Goal: Task Accomplishment & Management: Complete application form

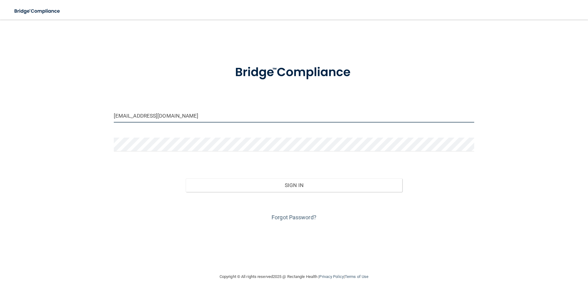
drag, startPoint x: 173, startPoint y: 116, endPoint x: 169, endPoint y: 116, distance: 4.3
click at [169, 116] on input "[EMAIL_ADDRESS][DOMAIN_NAME]" at bounding box center [294, 116] width 360 height 14
type input "[EMAIL_ADDRESS][DOMAIN_NAME]"
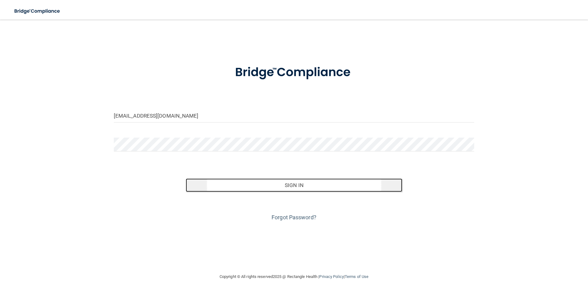
click at [279, 188] on button "Sign In" at bounding box center [294, 186] width 216 height 14
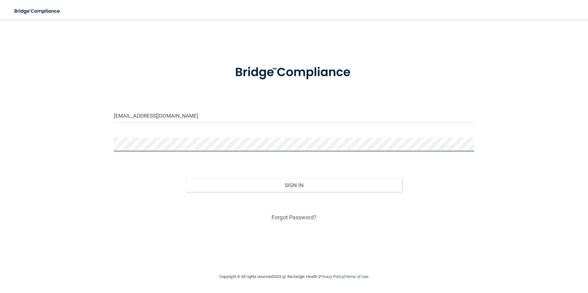
click at [186, 179] on button "Sign In" at bounding box center [294, 186] width 216 height 14
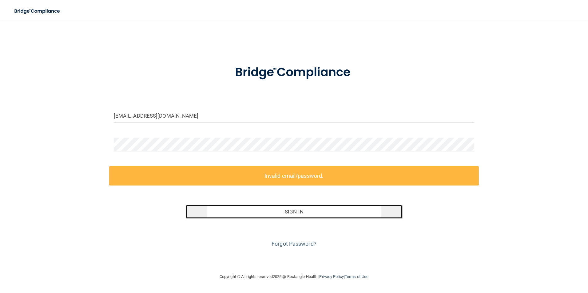
click at [283, 213] on button "Sign In" at bounding box center [294, 212] width 216 height 14
click at [288, 211] on button "Sign In" at bounding box center [294, 212] width 216 height 14
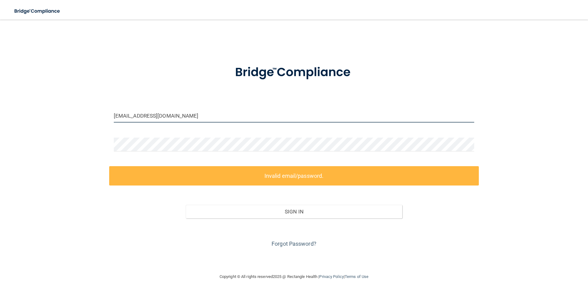
click at [182, 119] on input "[EMAIL_ADDRESS][DOMAIN_NAME]" at bounding box center [294, 116] width 360 height 14
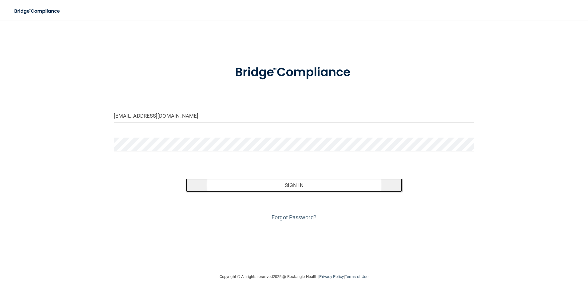
click at [294, 185] on button "Sign In" at bounding box center [294, 186] width 216 height 14
click at [297, 184] on button "Sign In" at bounding box center [294, 186] width 216 height 14
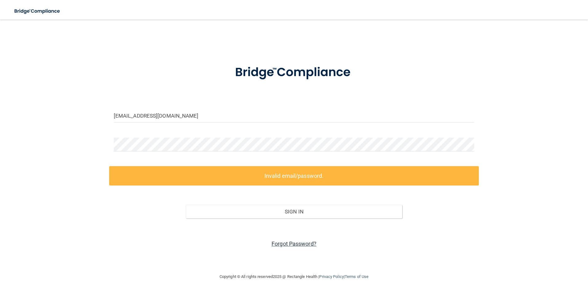
click at [288, 243] on link "Forgot Password?" at bounding box center [293, 244] width 45 height 6
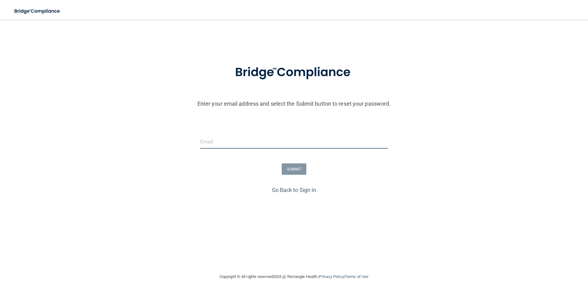
drag, startPoint x: 208, startPoint y: 140, endPoint x: 212, endPoint y: 145, distance: 6.5
click at [208, 140] on input "email" at bounding box center [294, 142] width 188 height 14
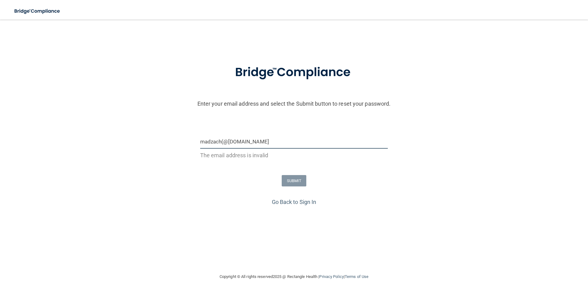
click at [222, 142] on input "madzach(@[DOMAIN_NAME]" at bounding box center [294, 142] width 188 height 14
click at [226, 141] on input "madzach9(@[DOMAIN_NAME]" at bounding box center [294, 142] width 188 height 14
type input "[EMAIL_ADDRESS][DOMAIN_NAME]"
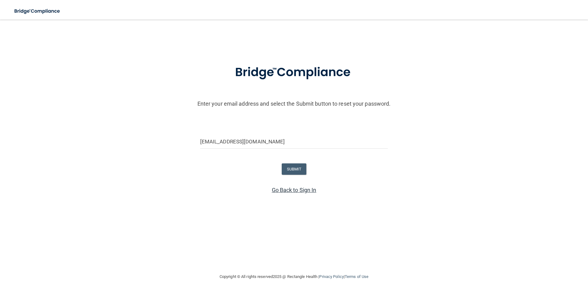
click at [313, 191] on link "Go Back to Sign In" at bounding box center [294, 190] width 45 height 6
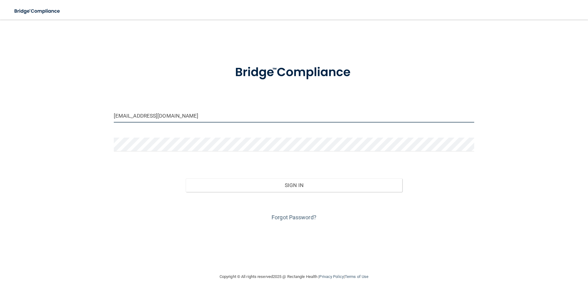
drag, startPoint x: 189, startPoint y: 115, endPoint x: 177, endPoint y: 116, distance: 11.8
click at [177, 116] on input "[EMAIL_ADDRESS][DOMAIN_NAME]" at bounding box center [294, 116] width 360 height 14
type input "[EMAIL_ADDRESS]."
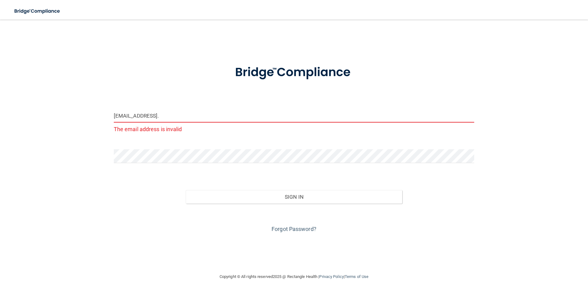
drag, startPoint x: 187, startPoint y: 116, endPoint x: 114, endPoint y: 119, distance: 73.2
click at [114, 119] on input "[EMAIL_ADDRESS]." at bounding box center [294, 116] width 360 height 14
type input "[EMAIL_ADDRESS][DOMAIN_NAME]"
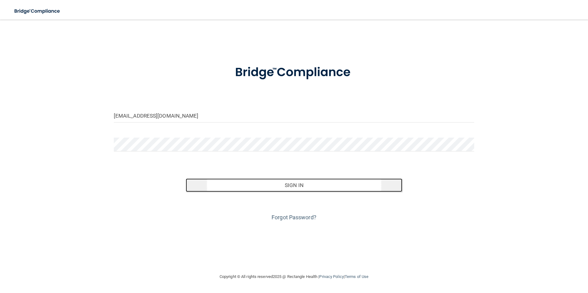
click at [229, 183] on button "Sign In" at bounding box center [294, 186] width 216 height 14
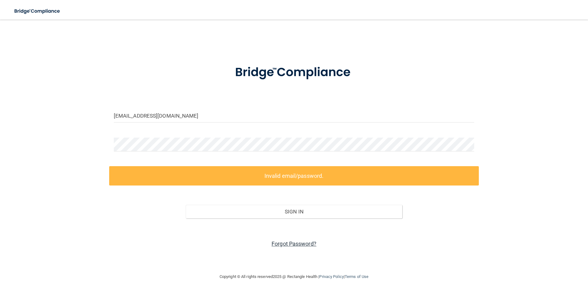
click at [282, 242] on link "Forgot Password?" at bounding box center [293, 244] width 45 height 6
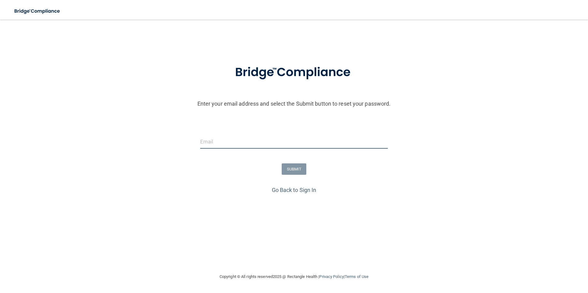
click at [216, 144] on input "email" at bounding box center [294, 142] width 188 height 14
type input "[EMAIL_ADDRESS][DOMAIN_NAME]"
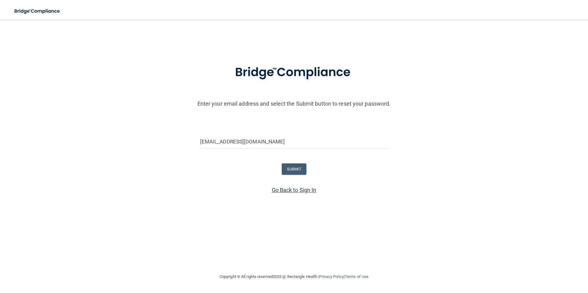
click at [312, 191] on link "Go Back to Sign In" at bounding box center [294, 190] width 45 height 6
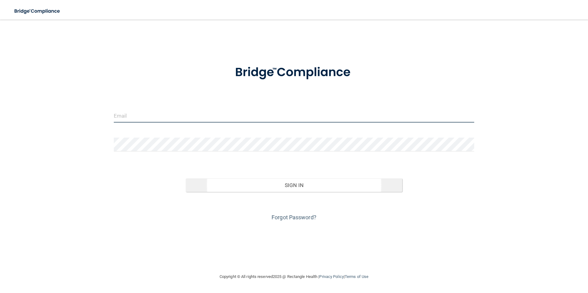
type input "[EMAIL_ADDRESS][DOMAIN_NAME]"
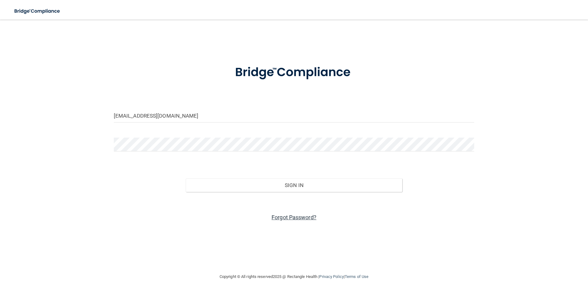
click at [288, 218] on link "Forgot Password?" at bounding box center [293, 217] width 45 height 6
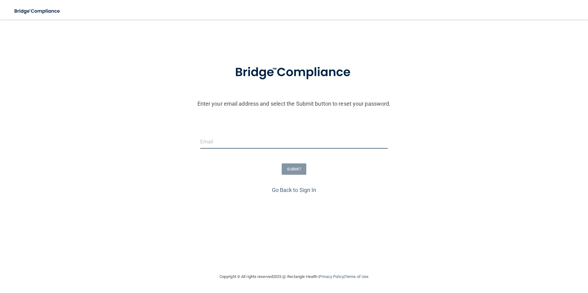
click at [214, 141] on input "email" at bounding box center [294, 142] width 188 height 14
type input "[EMAIL_ADDRESS][DOMAIN_NAME]"
click at [292, 168] on button "SUBMIT" at bounding box center [294, 168] width 25 height 11
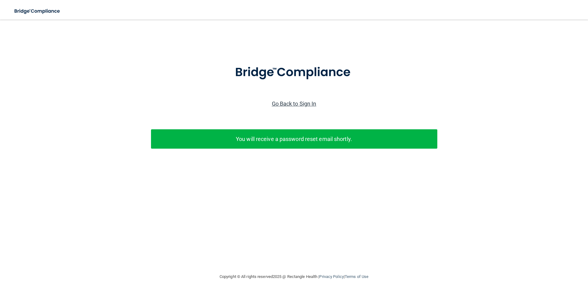
click at [292, 104] on link "Go Back to Sign In" at bounding box center [294, 103] width 45 height 6
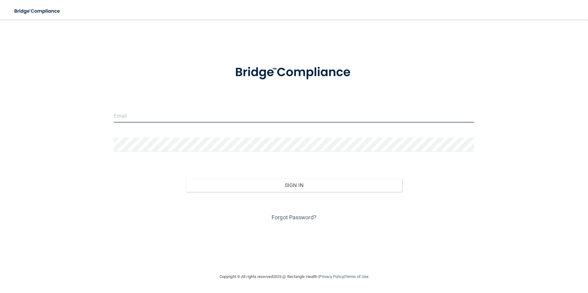
type input "[EMAIL_ADDRESS][DOMAIN_NAME]"
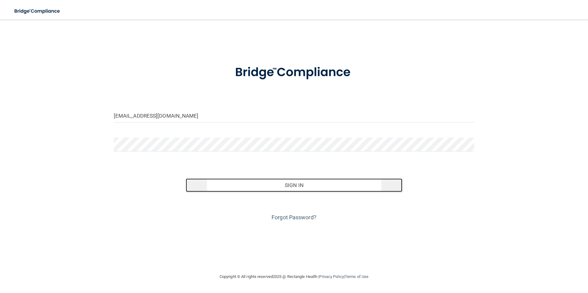
click at [283, 184] on button "Sign In" at bounding box center [294, 186] width 216 height 14
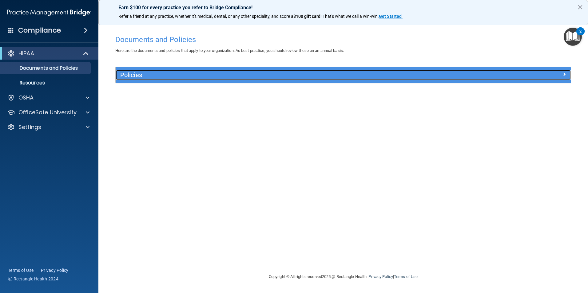
click at [563, 73] on span at bounding box center [564, 73] width 4 height 7
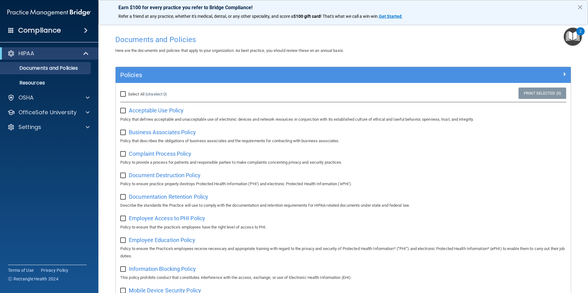
click at [123, 93] on input "Select All (Unselect 0) Unselect All" at bounding box center [123, 94] width 7 height 5
checkbox input "true"
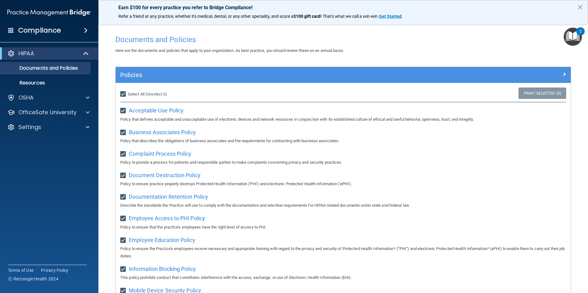
checkbox input "true"
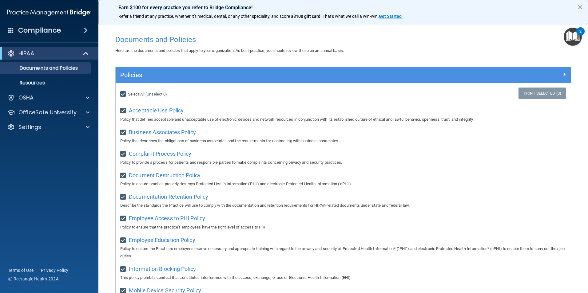
checkbox input "true"
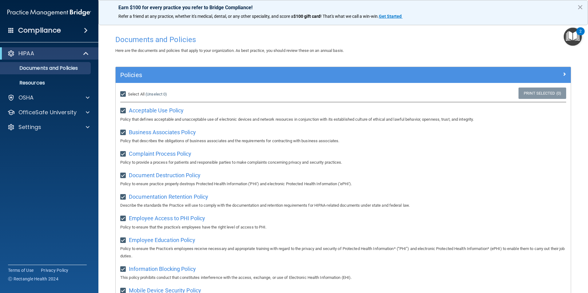
checkbox input "true"
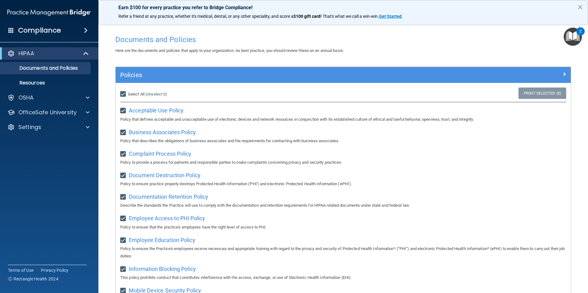
checkbox input "true"
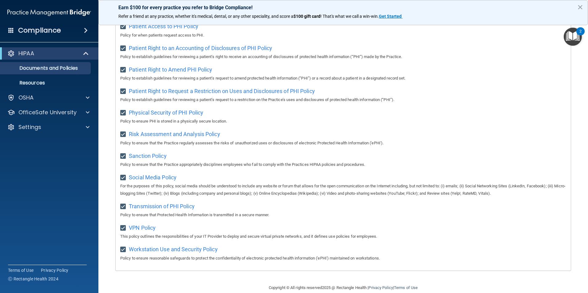
scroll to position [323, 0]
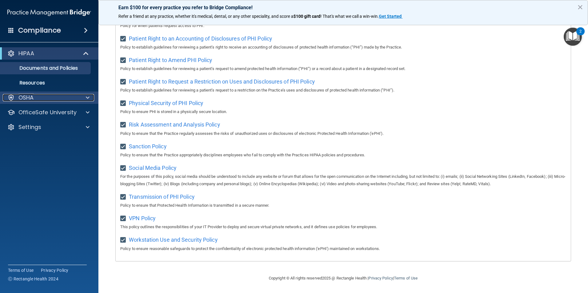
click at [23, 96] on p "OSHA" at bounding box center [25, 97] width 15 height 7
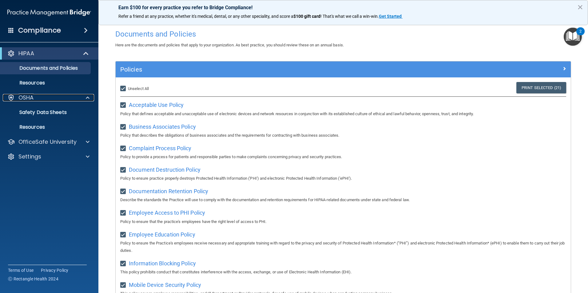
scroll to position [0, 0]
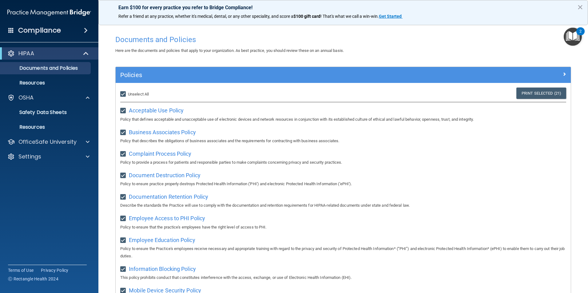
click at [85, 30] on span at bounding box center [86, 30] width 4 height 7
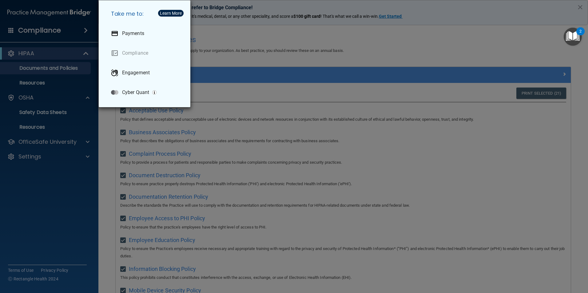
click at [64, 172] on div "Take me to: Payments Compliance Engagement Cyber Quant" at bounding box center [294, 146] width 588 height 293
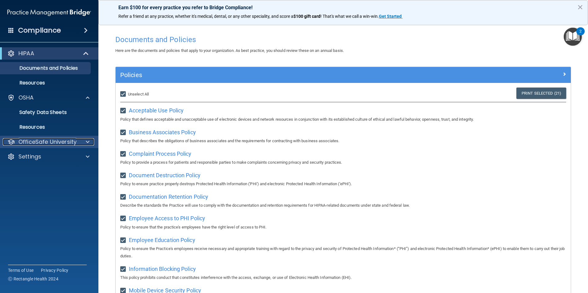
click at [88, 141] on span at bounding box center [88, 141] width 4 height 7
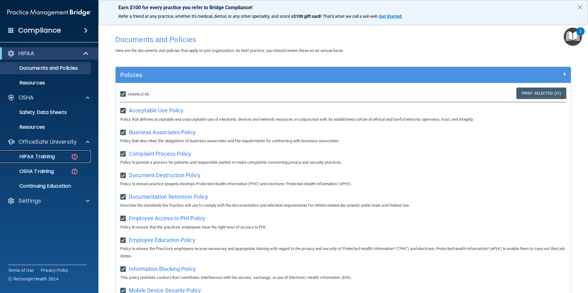
click at [75, 156] on img at bounding box center [75, 157] width 8 height 8
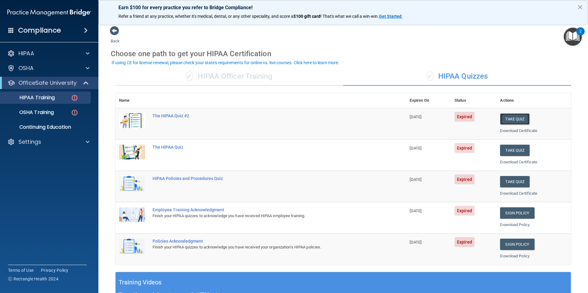
click at [509, 119] on button "Take Quiz" at bounding box center [515, 118] width 30 height 11
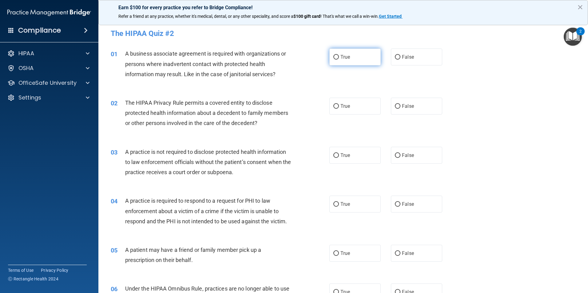
click at [335, 57] on input "True" at bounding box center [336, 57] width 6 height 5
radio input "true"
click at [333, 105] on input "True" at bounding box center [336, 106] width 6 height 5
radio input "true"
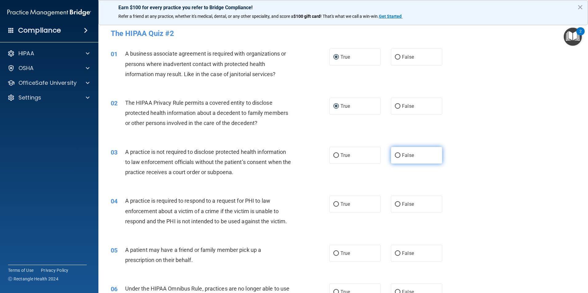
click at [395, 154] on input "False" at bounding box center [398, 155] width 6 height 5
radio input "true"
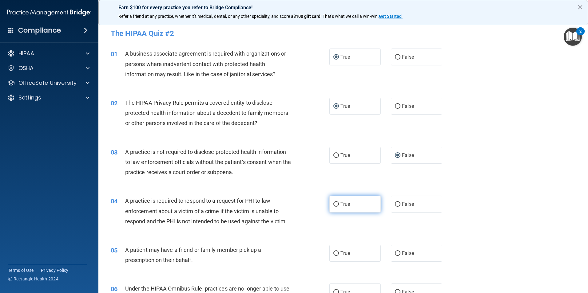
click at [333, 204] on input "True" at bounding box center [336, 204] width 6 height 5
radio input "true"
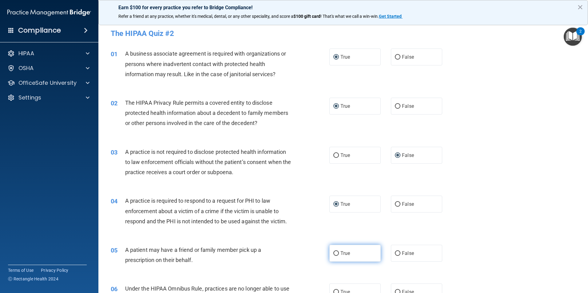
click at [333, 254] on input "True" at bounding box center [336, 253] width 6 height 5
radio input "true"
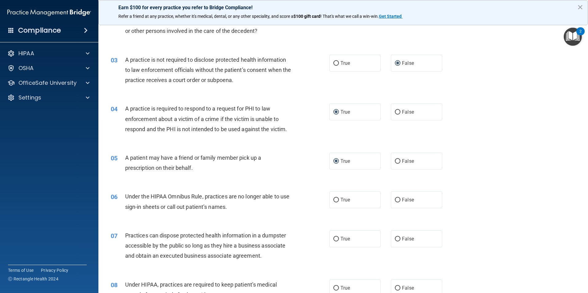
scroll to position [123, 0]
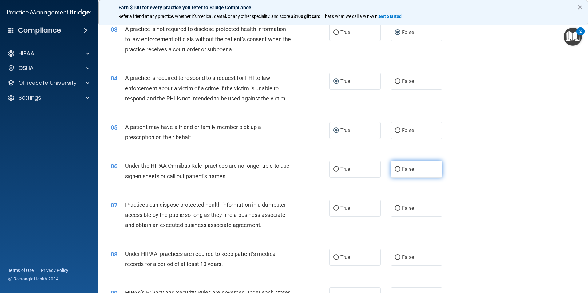
click at [395, 169] on input "False" at bounding box center [398, 169] width 6 height 5
radio input "true"
click at [395, 207] on input "False" at bounding box center [398, 208] width 6 height 5
radio input "true"
click at [395, 255] on input "False" at bounding box center [398, 257] width 6 height 5
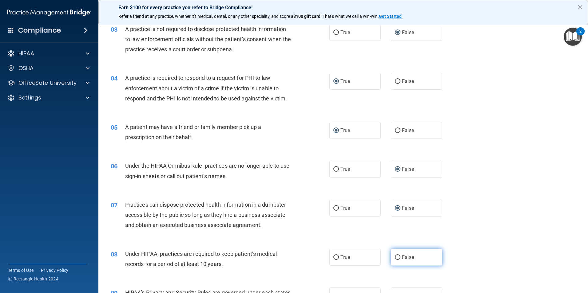
radio input "true"
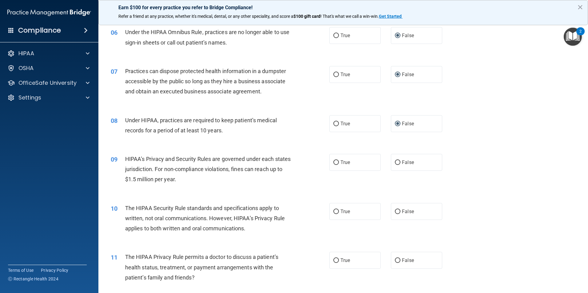
scroll to position [277, 0]
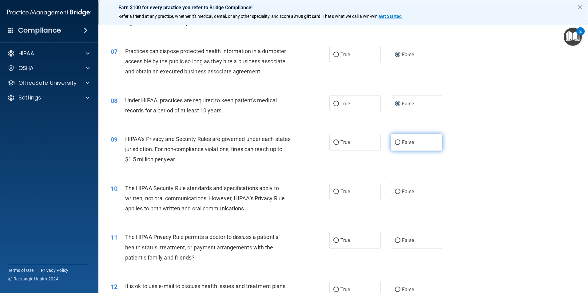
click at [395, 141] on input "False" at bounding box center [398, 142] width 6 height 5
radio input "true"
click at [395, 190] on input "False" at bounding box center [398, 192] width 6 height 5
radio input "true"
click at [395, 240] on input "False" at bounding box center [398, 240] width 6 height 5
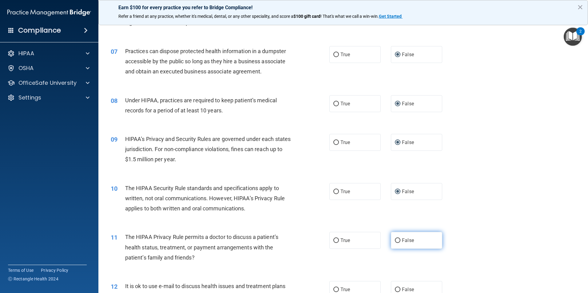
radio input "true"
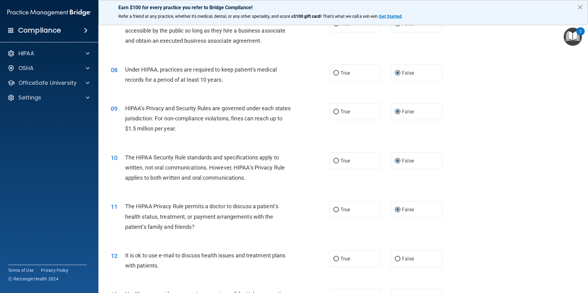
scroll to position [338, 0]
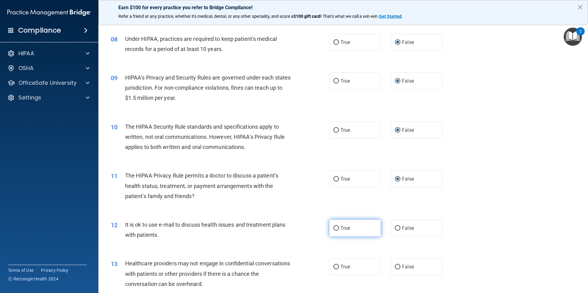
click at [333, 228] on input "True" at bounding box center [336, 228] width 6 height 5
radio input "true"
click at [336, 266] on input "True" at bounding box center [336, 267] width 6 height 5
radio input "true"
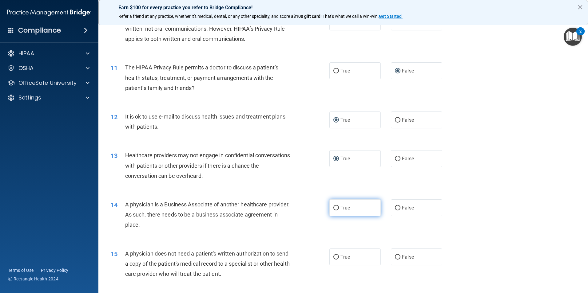
scroll to position [492, 0]
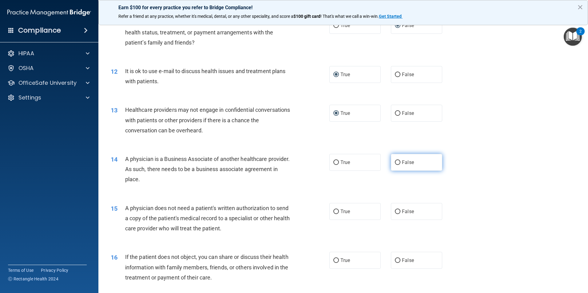
click at [395, 161] on input "False" at bounding box center [398, 162] width 6 height 5
radio input "true"
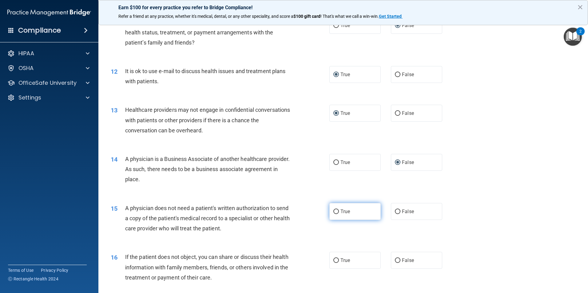
click at [333, 211] on input "True" at bounding box center [336, 212] width 6 height 5
radio input "true"
click at [334, 261] on input "True" at bounding box center [336, 260] width 6 height 5
radio input "true"
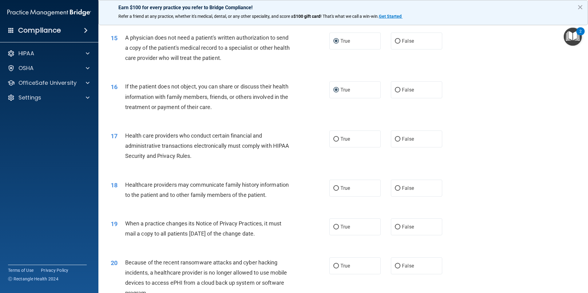
scroll to position [676, 0]
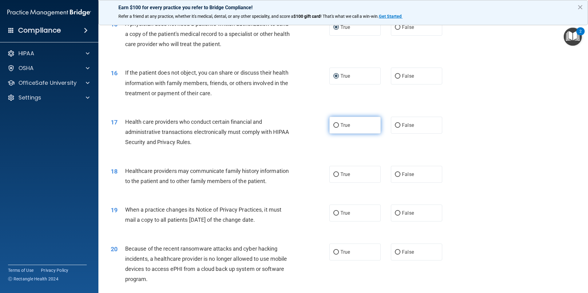
click at [333, 125] on input "True" at bounding box center [336, 125] width 6 height 5
radio input "true"
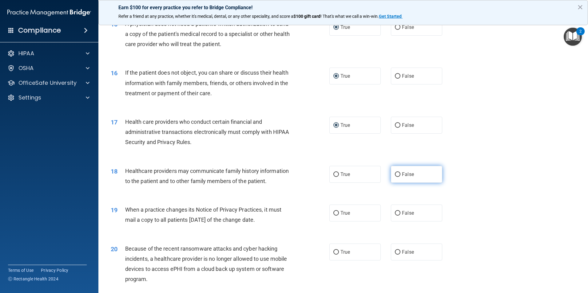
click at [395, 174] on input "False" at bounding box center [398, 174] width 6 height 5
radio input "true"
click at [396, 214] on input "False" at bounding box center [398, 213] width 6 height 5
radio input "true"
click at [395, 251] on input "False" at bounding box center [398, 252] width 6 height 5
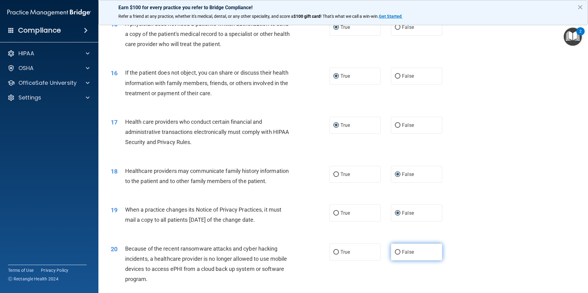
radio input "true"
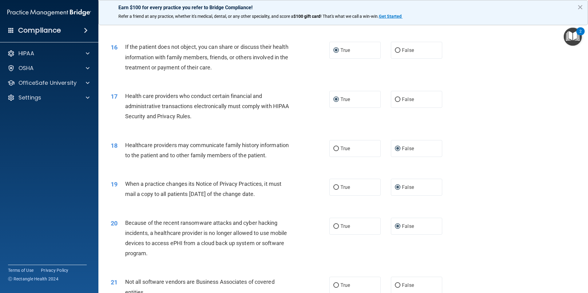
scroll to position [738, 0]
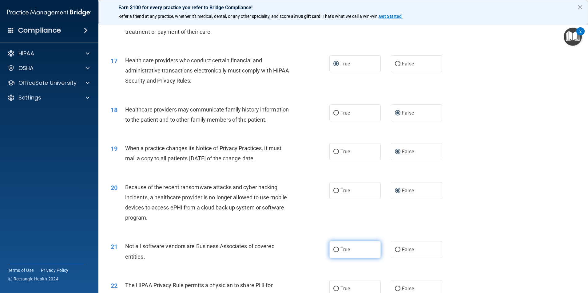
click at [333, 250] on input "True" at bounding box center [336, 250] width 6 height 5
radio input "true"
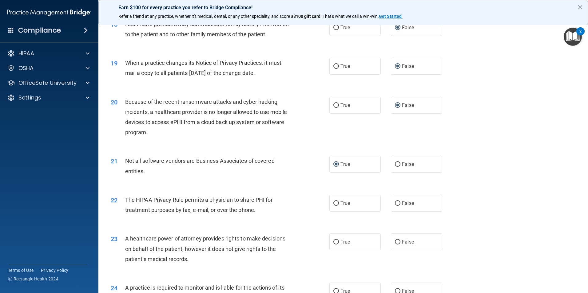
scroll to position [860, 0]
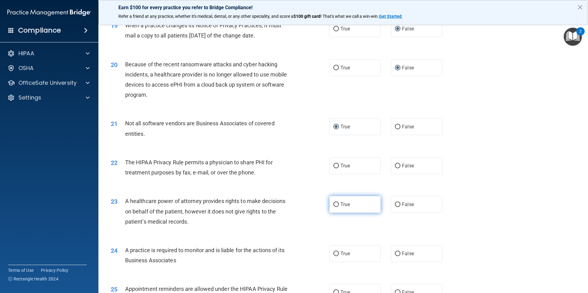
click at [333, 204] on input "True" at bounding box center [336, 205] width 6 height 5
radio input "true"
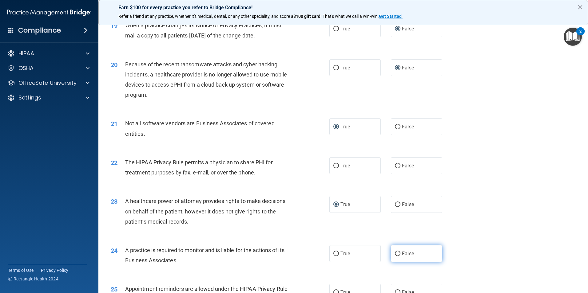
click at [395, 253] on input "False" at bounding box center [398, 254] width 6 height 5
radio input "true"
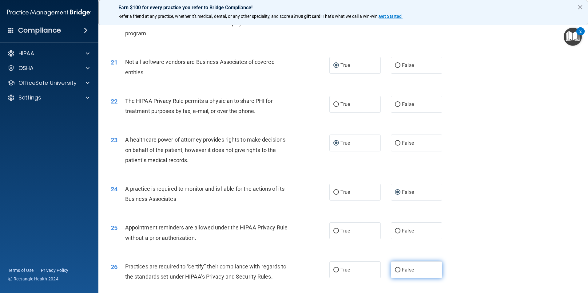
scroll to position [953, 0]
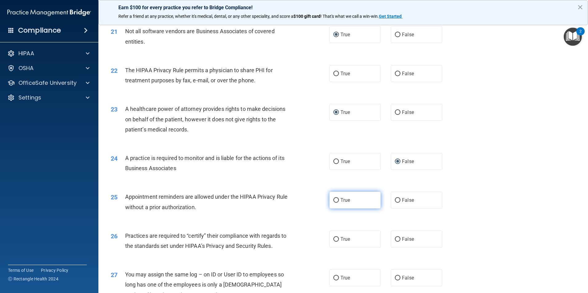
click at [333, 200] on input "True" at bounding box center [336, 200] width 6 height 5
radio input "true"
click at [395, 240] on input "False" at bounding box center [398, 239] width 6 height 5
radio input "true"
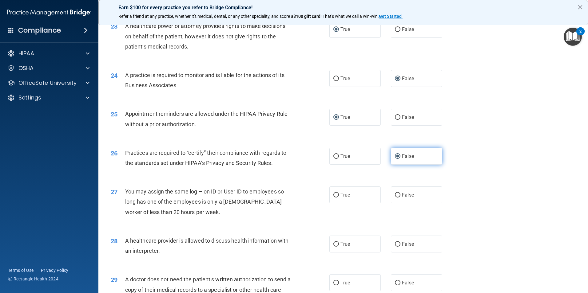
scroll to position [1045, 0]
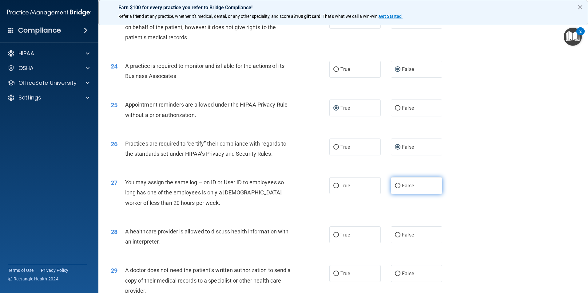
click at [395, 187] on input "False" at bounding box center [398, 186] width 6 height 5
radio input "true"
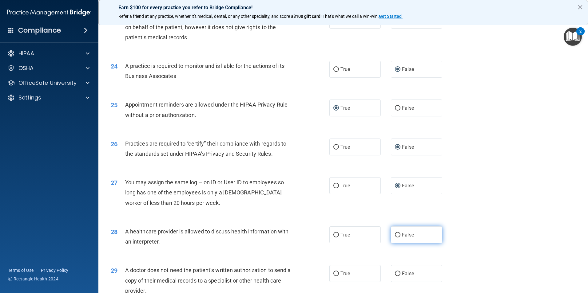
click at [395, 234] on input "False" at bounding box center [398, 235] width 6 height 5
radio input "true"
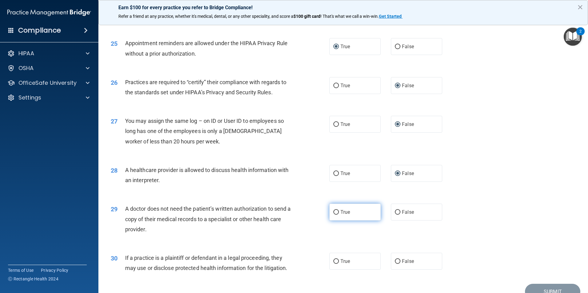
click at [334, 212] on input "True" at bounding box center [336, 212] width 6 height 5
radio input "true"
click at [334, 260] on input "True" at bounding box center [336, 261] width 6 height 5
radio input "true"
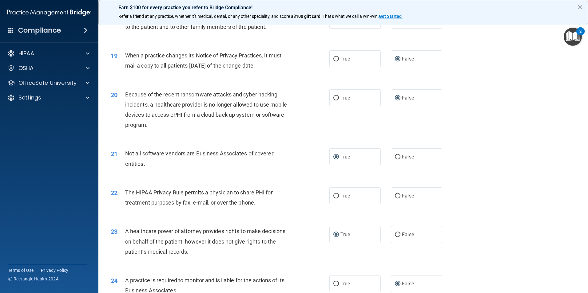
scroll to position [860, 0]
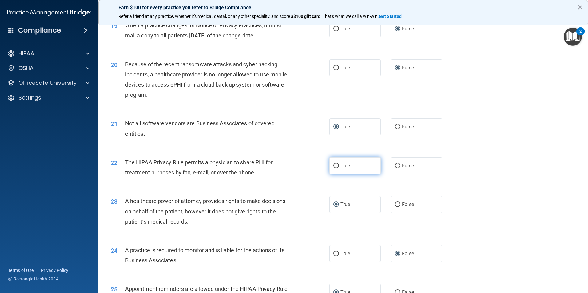
click at [333, 165] on input "True" at bounding box center [336, 166] width 6 height 5
radio input "true"
click at [395, 204] on input "False" at bounding box center [398, 205] width 6 height 5
radio input "true"
radio input "false"
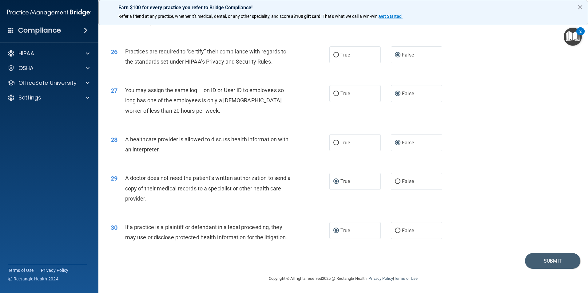
scroll to position [1137, 0]
click at [541, 261] on button "Submit" at bounding box center [552, 261] width 55 height 16
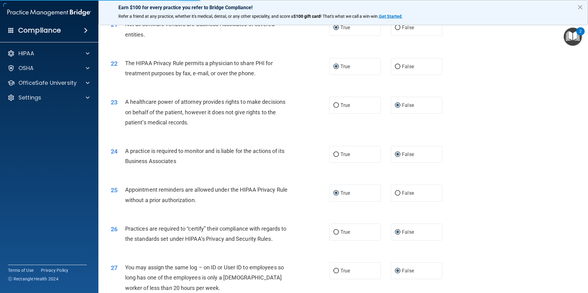
scroll to position [953, 0]
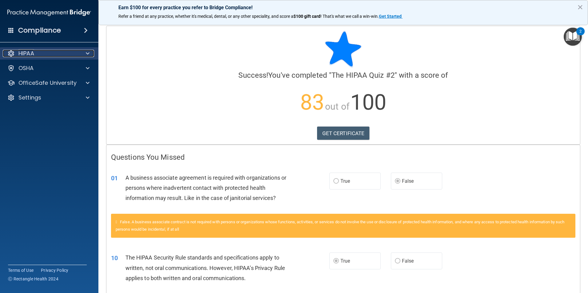
click at [85, 52] on div at bounding box center [86, 53] width 15 height 7
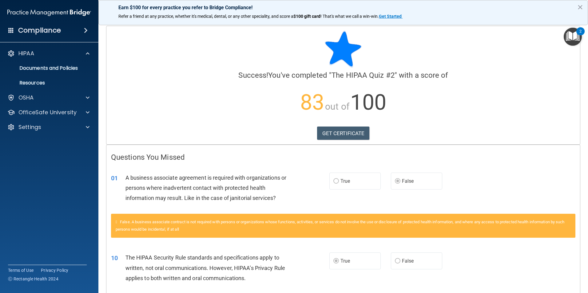
click at [85, 29] on span at bounding box center [86, 30] width 4 height 7
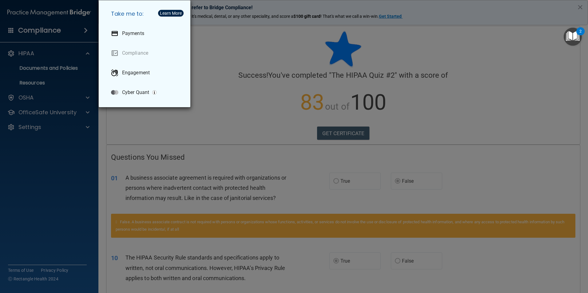
click at [85, 29] on div "Take me to: Payments Compliance Engagement Cyber Quant" at bounding box center [294, 146] width 588 height 293
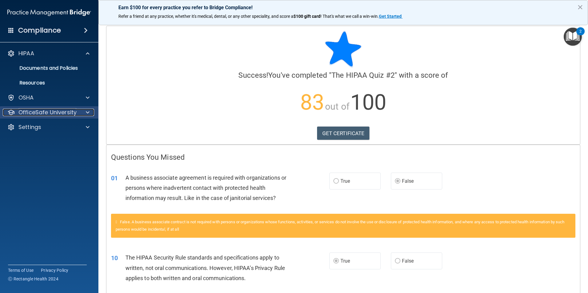
click at [87, 111] on span at bounding box center [88, 112] width 4 height 7
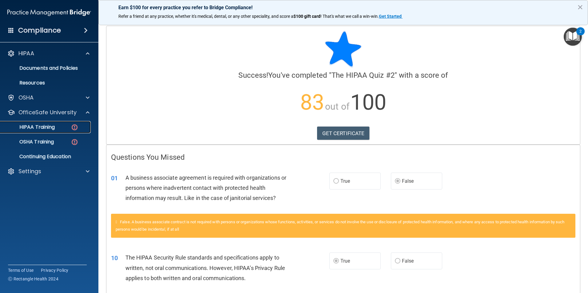
click at [55, 128] on p "HIPAA Training" at bounding box center [29, 127] width 51 height 6
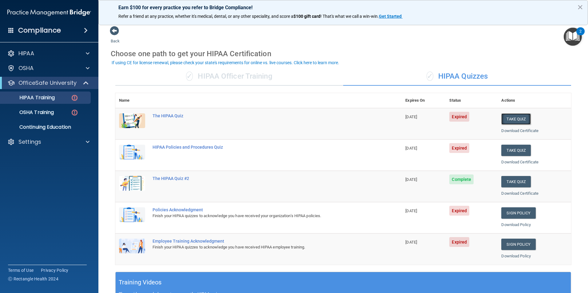
click at [512, 120] on button "Take Quiz" at bounding box center [516, 118] width 30 height 11
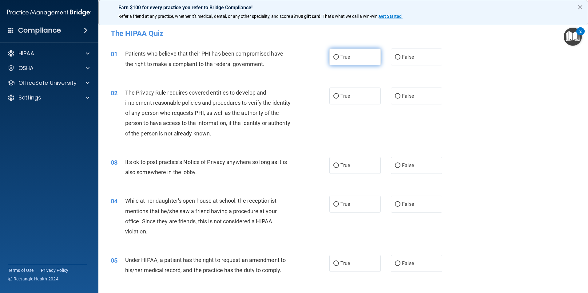
click at [333, 56] on input "True" at bounding box center [336, 57] width 6 height 5
radio input "true"
click at [334, 96] on input "True" at bounding box center [336, 96] width 6 height 5
radio input "true"
click at [397, 165] on label "False" at bounding box center [416, 165] width 51 height 17
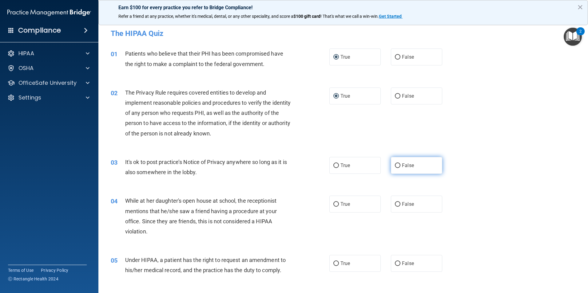
click at [397, 165] on input "False" at bounding box center [398, 165] width 6 height 5
radio input "true"
click at [396, 205] on input "False" at bounding box center [398, 204] width 6 height 5
radio input "true"
click at [396, 262] on input "False" at bounding box center [398, 264] width 6 height 5
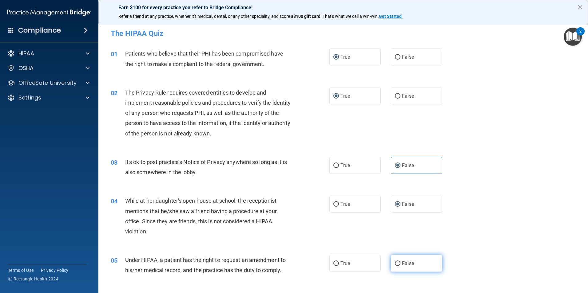
radio input "true"
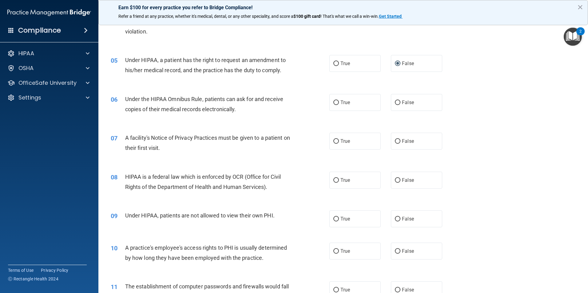
scroll to position [215, 0]
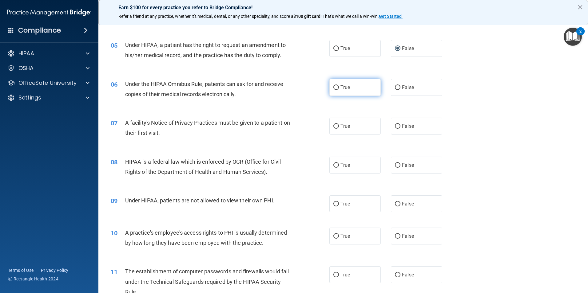
click at [333, 87] on input "True" at bounding box center [336, 87] width 6 height 5
radio input "true"
click at [334, 126] on input "True" at bounding box center [336, 126] width 6 height 5
radio input "true"
click at [333, 163] on input "True" at bounding box center [336, 165] width 6 height 5
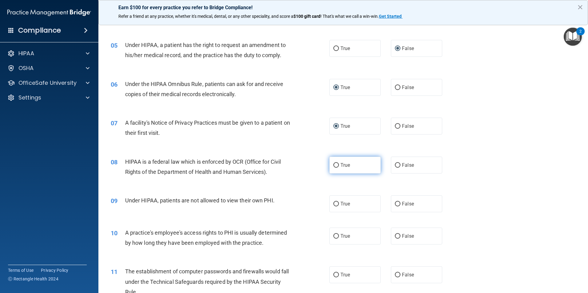
radio input "true"
click at [395, 203] on input "False" at bounding box center [398, 204] width 6 height 5
radio input "true"
click at [396, 235] on input "False" at bounding box center [398, 236] width 6 height 5
radio input "true"
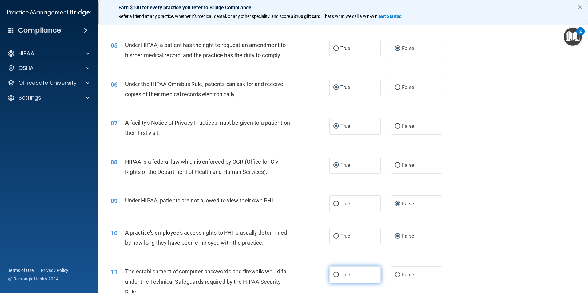
click at [334, 274] on input "True" at bounding box center [336, 275] width 6 height 5
radio input "true"
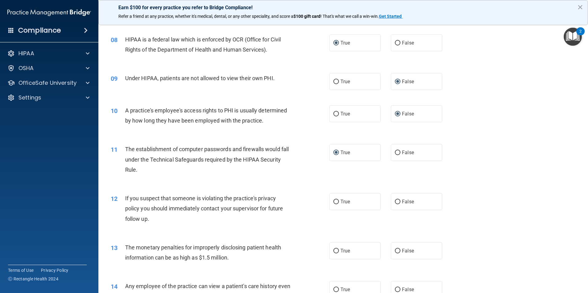
scroll to position [338, 0]
drag, startPoint x: 334, startPoint y: 199, endPoint x: 334, endPoint y: 203, distance: 4.0
click at [334, 200] on input "True" at bounding box center [336, 201] width 6 height 5
radio input "true"
click at [334, 250] on input "True" at bounding box center [336, 250] width 6 height 5
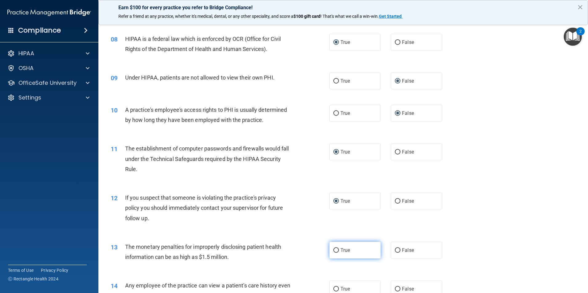
radio input "true"
click at [395, 288] on input "False" at bounding box center [398, 289] width 6 height 5
radio input "true"
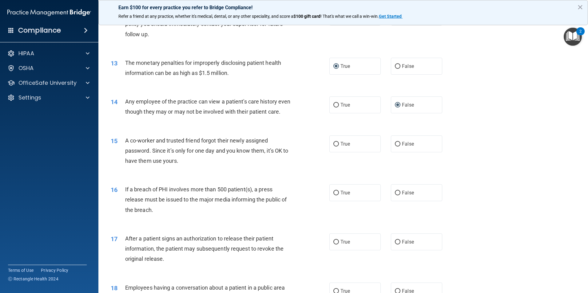
scroll to position [522, 0]
click at [395, 146] on input "False" at bounding box center [398, 144] width 6 height 5
radio input "true"
click at [335, 195] on input "True" at bounding box center [336, 193] width 6 height 5
radio input "true"
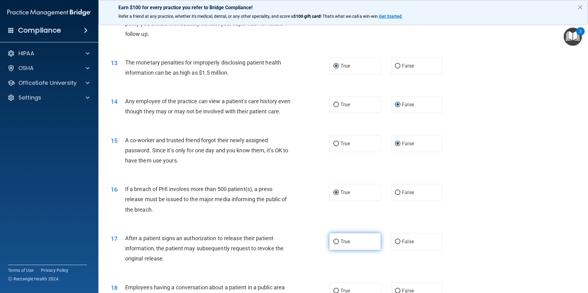
click at [333, 244] on input "True" at bounding box center [336, 242] width 6 height 5
radio input "true"
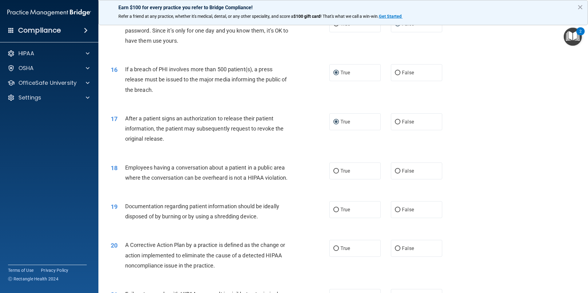
scroll to position [645, 0]
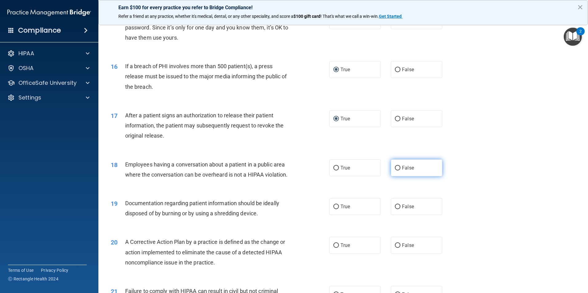
click at [395, 171] on input "False" at bounding box center [398, 168] width 6 height 5
radio input "true"
click at [333, 209] on input "True" at bounding box center [336, 207] width 6 height 5
radio input "true"
click at [333, 248] on input "True" at bounding box center [336, 245] width 6 height 5
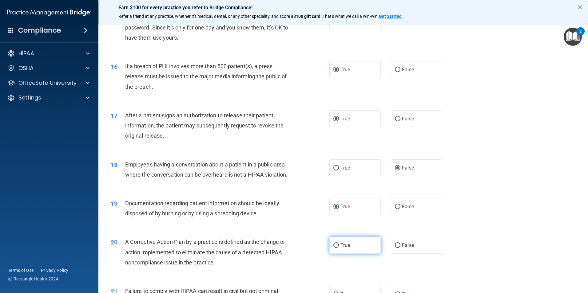
radio input "true"
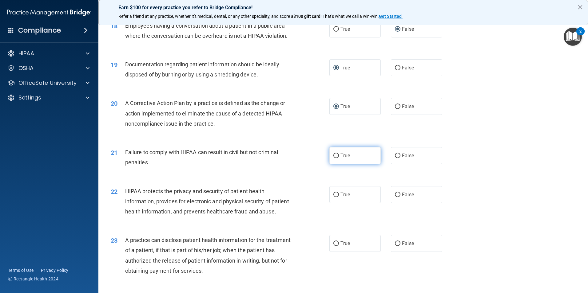
scroll to position [799, 0]
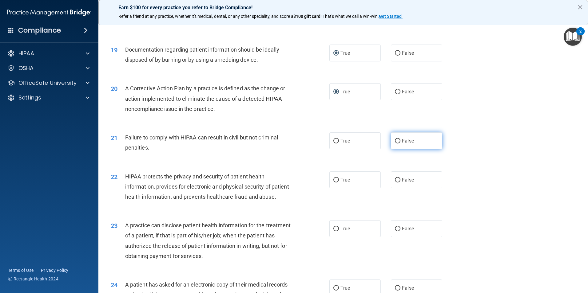
click at [395, 144] on input "False" at bounding box center [398, 141] width 6 height 5
radio input "true"
click at [335, 183] on input "True" at bounding box center [336, 180] width 6 height 5
radio input "true"
click at [395, 231] on input "False" at bounding box center [398, 229] width 6 height 5
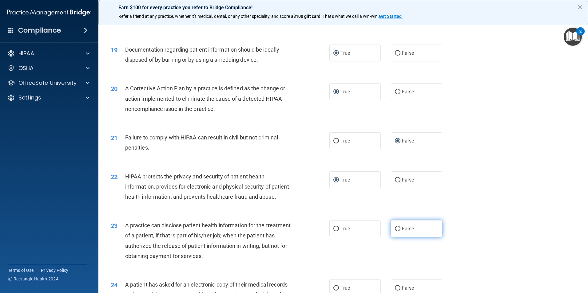
radio input "true"
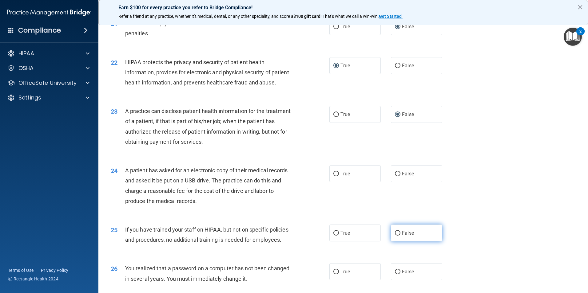
scroll to position [922, 0]
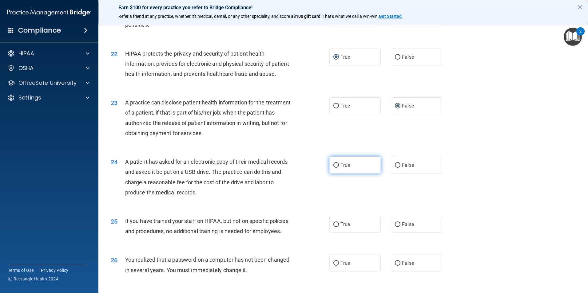
click at [333, 168] on input "True" at bounding box center [336, 165] width 6 height 5
radio input "true"
click at [396, 227] on input "False" at bounding box center [398, 225] width 6 height 5
radio input "true"
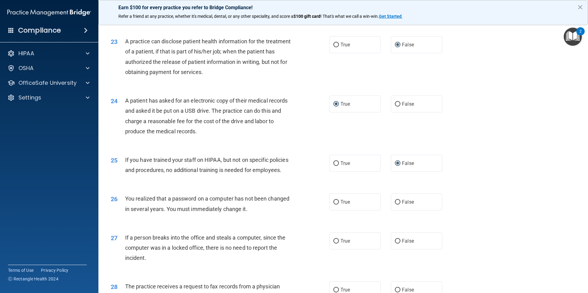
scroll to position [983, 0]
click at [334, 204] on input "True" at bounding box center [336, 202] width 6 height 5
radio input "true"
click at [395, 243] on input "False" at bounding box center [398, 241] width 6 height 5
radio input "true"
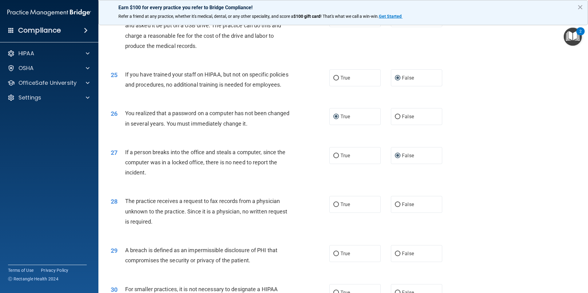
scroll to position [1076, 0]
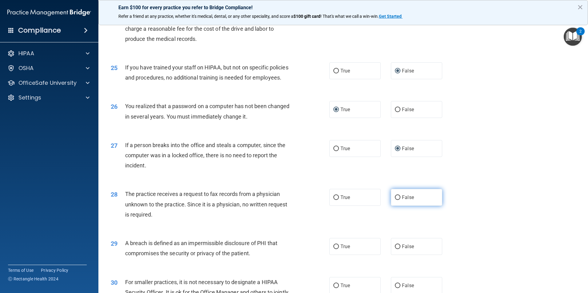
click at [395, 200] on input "False" at bounding box center [398, 197] width 6 height 5
radio input "true"
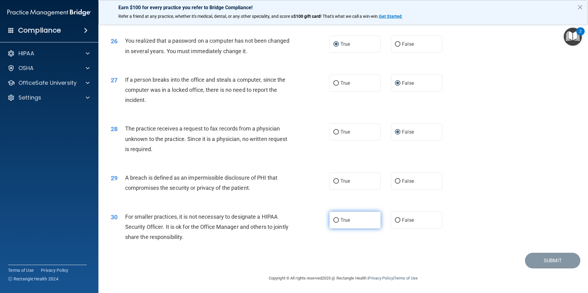
scroll to position [1168, 0]
click at [333, 184] on input "True" at bounding box center [336, 181] width 6 height 5
radio input "true"
click at [395, 223] on input "False" at bounding box center [398, 220] width 6 height 5
radio input "true"
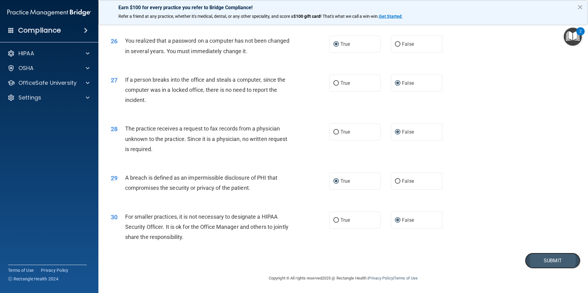
click at [535, 263] on button "Submit" at bounding box center [552, 261] width 55 height 16
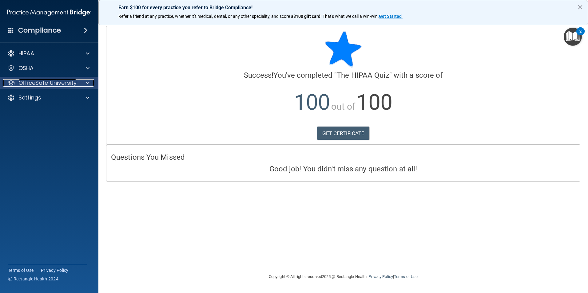
click at [86, 80] on span at bounding box center [88, 82] width 4 height 7
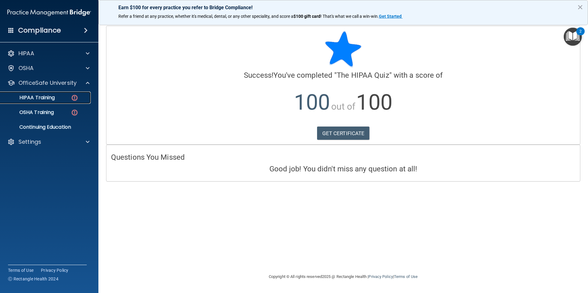
click at [78, 99] on img at bounding box center [75, 98] width 8 height 8
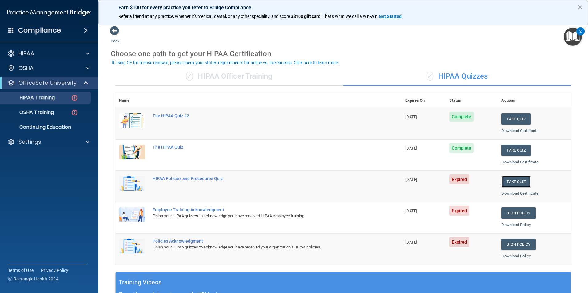
click at [515, 181] on button "Take Quiz" at bounding box center [516, 181] width 30 height 11
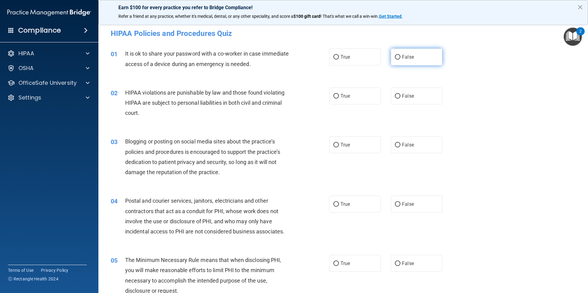
click at [395, 57] on input "False" at bounding box center [398, 57] width 6 height 5
radio input "true"
click at [333, 95] on input "True" at bounding box center [336, 96] width 6 height 5
radio input "true"
click at [395, 143] on input "False" at bounding box center [398, 145] width 6 height 5
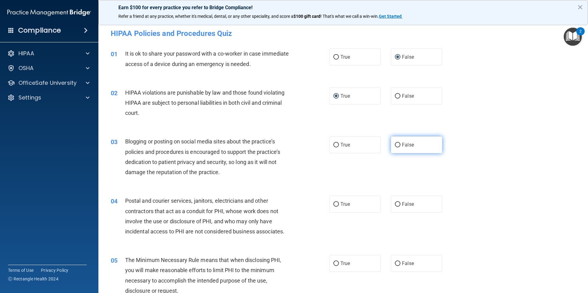
radio input "true"
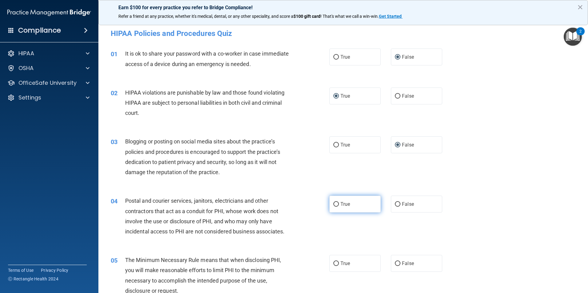
click at [336, 205] on input "True" at bounding box center [336, 204] width 6 height 5
radio input "true"
drag, startPoint x: 333, startPoint y: 262, endPoint x: 348, endPoint y: 262, distance: 15.1
click at [336, 262] on input "True" at bounding box center [336, 264] width 6 height 5
radio input "true"
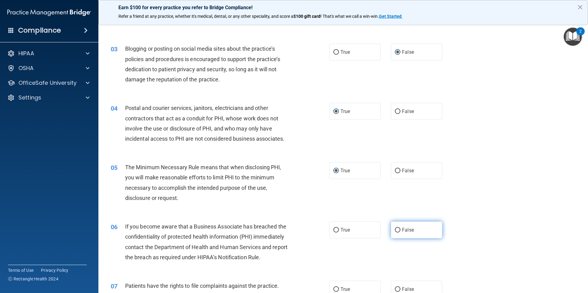
scroll to position [123, 0]
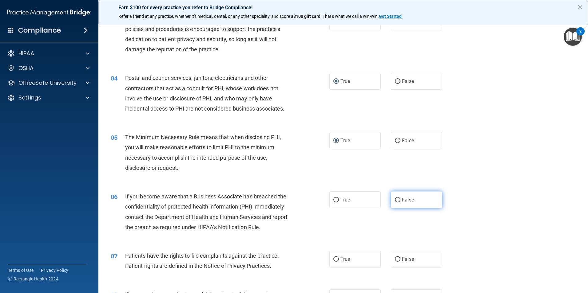
click at [395, 199] on input "False" at bounding box center [398, 200] width 6 height 5
radio input "true"
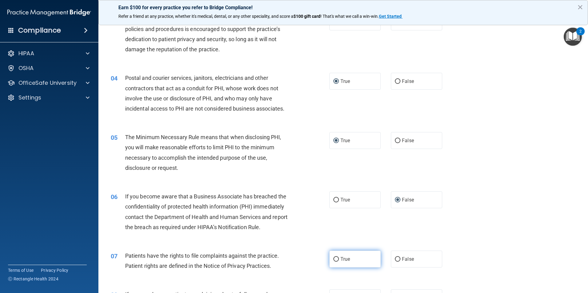
click at [333, 258] on input "True" at bounding box center [336, 259] width 6 height 5
radio input "true"
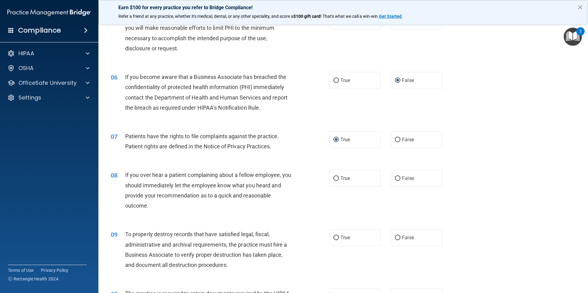
scroll to position [246, 0]
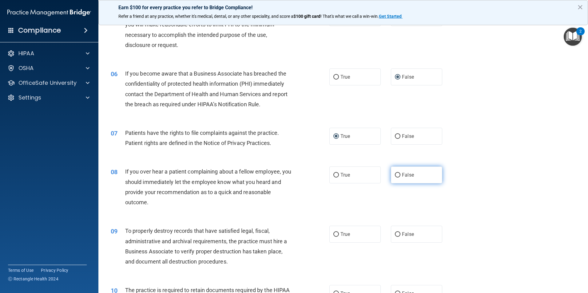
click at [395, 173] on input "False" at bounding box center [398, 175] width 6 height 5
radio input "true"
click at [396, 235] on input "False" at bounding box center [398, 234] width 6 height 5
radio input "true"
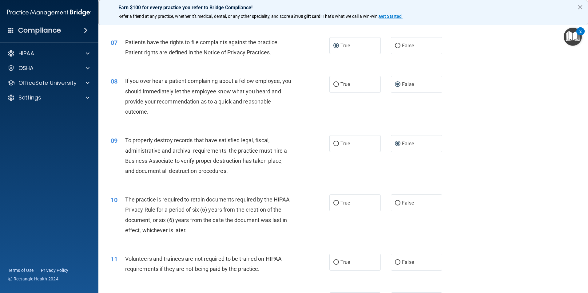
scroll to position [369, 0]
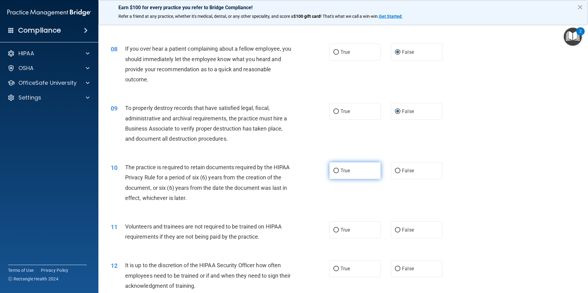
click at [334, 172] on input "True" at bounding box center [336, 171] width 6 height 5
radio input "true"
click at [395, 230] on input "False" at bounding box center [398, 230] width 6 height 5
radio input "true"
click at [395, 268] on input "False" at bounding box center [398, 269] width 6 height 5
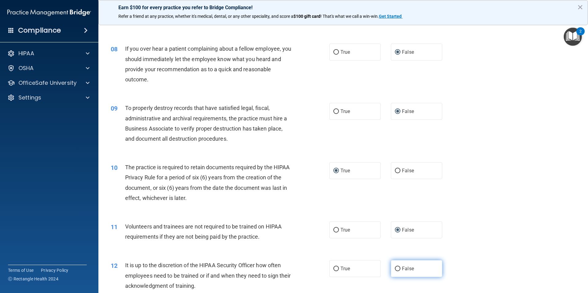
radio input "true"
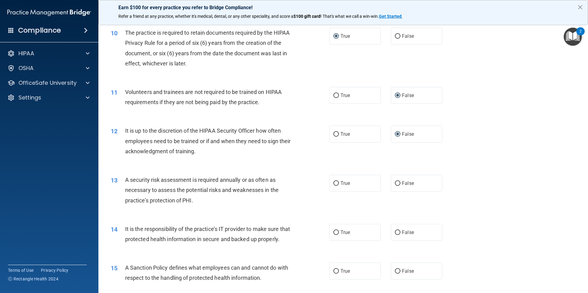
scroll to position [522, 0]
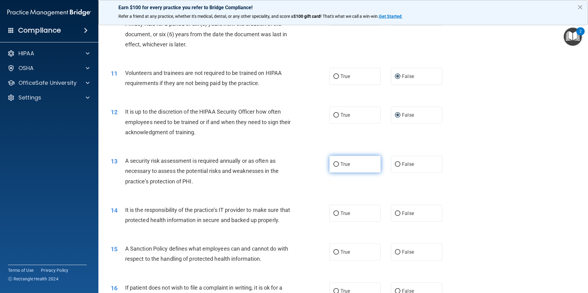
click at [334, 164] on input "True" at bounding box center [336, 164] width 6 height 5
radio input "true"
click at [395, 213] on input "False" at bounding box center [398, 213] width 6 height 5
radio input "true"
click at [395, 255] on input "False" at bounding box center [398, 252] width 6 height 5
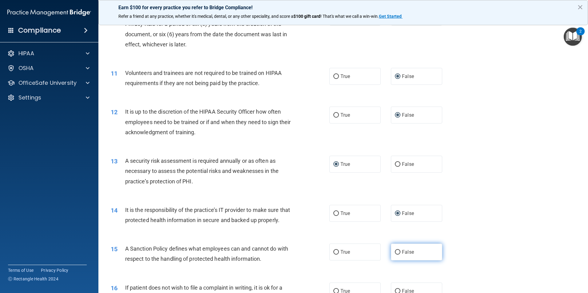
radio input "true"
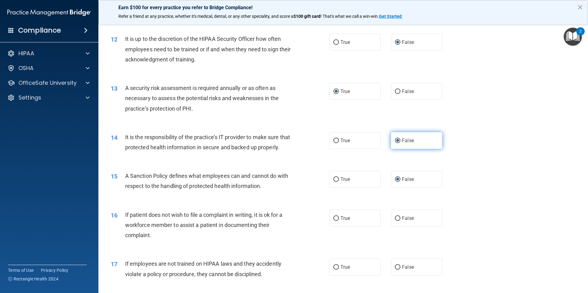
scroll to position [615, 0]
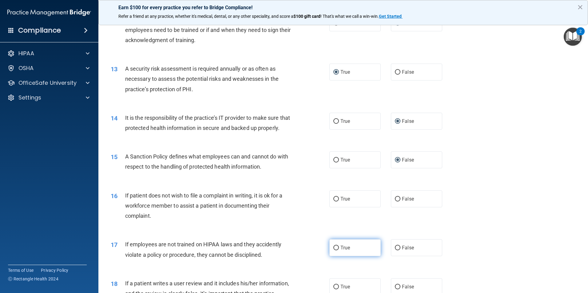
click at [334, 250] on input "True" at bounding box center [336, 248] width 6 height 5
radio input "true"
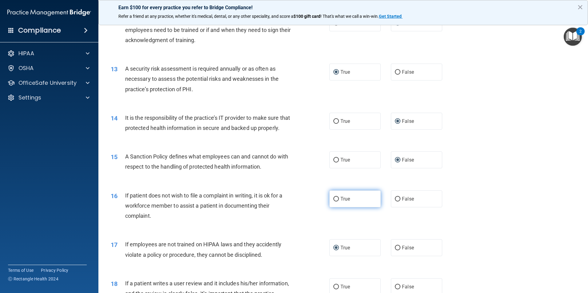
click at [333, 202] on input "True" at bounding box center [336, 199] width 6 height 5
radio input "true"
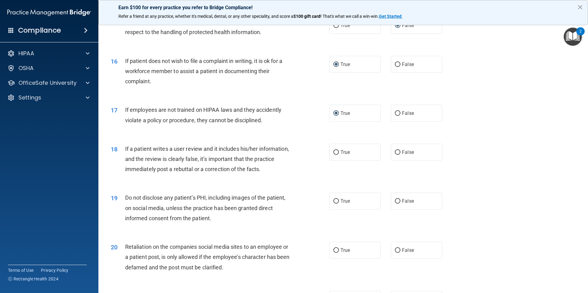
scroll to position [768, 0]
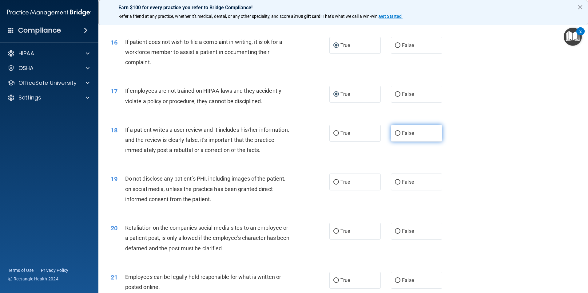
click at [395, 136] on input "False" at bounding box center [398, 133] width 6 height 5
radio input "true"
click at [333, 185] on input "True" at bounding box center [336, 182] width 6 height 5
radio input "true"
click at [395, 234] on input "False" at bounding box center [398, 231] width 6 height 5
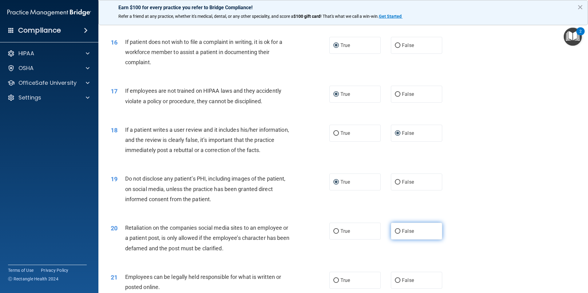
radio input "true"
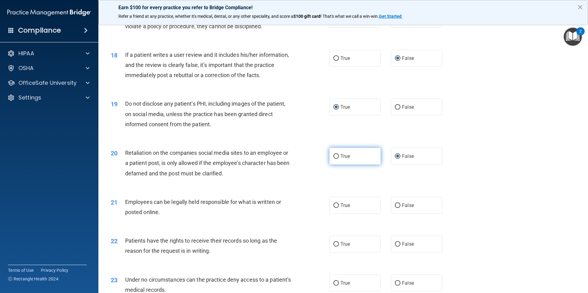
scroll to position [860, 0]
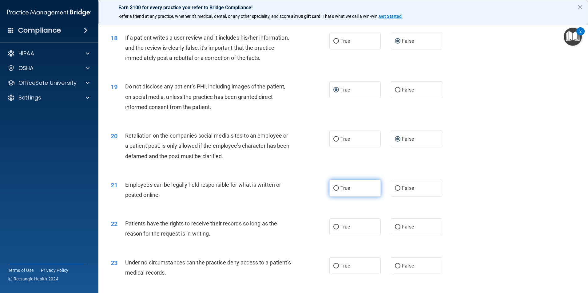
click at [333, 191] on input "True" at bounding box center [336, 188] width 6 height 5
radio input "true"
click at [395, 230] on input "False" at bounding box center [398, 227] width 6 height 5
radio input "true"
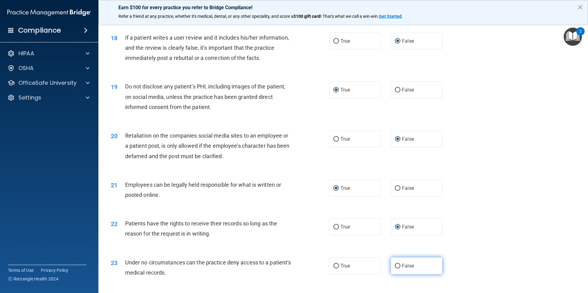
click at [395, 269] on input "False" at bounding box center [398, 266] width 6 height 5
radio input "true"
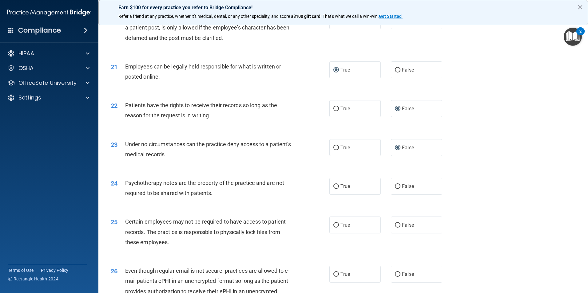
scroll to position [983, 0]
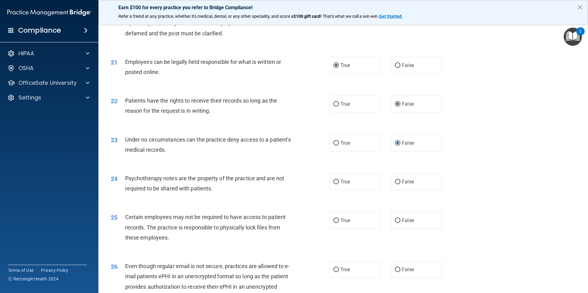
click at [333, 184] on input "True" at bounding box center [336, 182] width 6 height 5
radio input "true"
click at [333, 223] on input "True" at bounding box center [336, 221] width 6 height 5
radio input "true"
click at [333, 272] on input "True" at bounding box center [336, 270] width 6 height 5
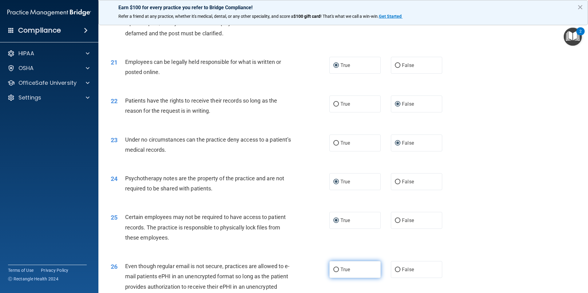
radio input "true"
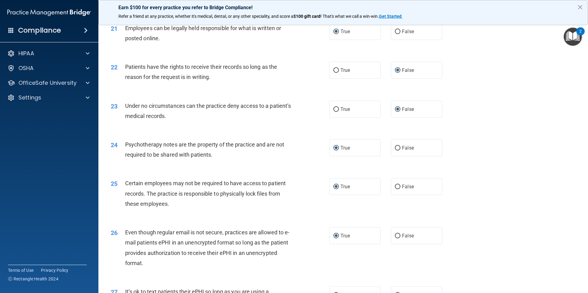
scroll to position [1076, 0]
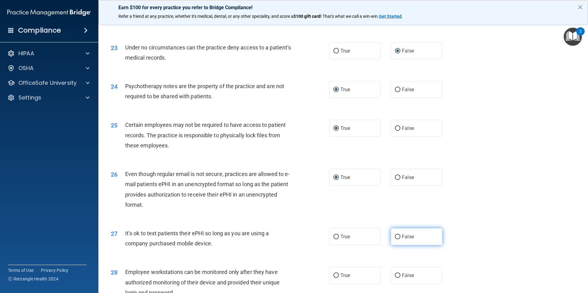
click at [396, 239] on input "False" at bounding box center [398, 237] width 6 height 5
radio input "true"
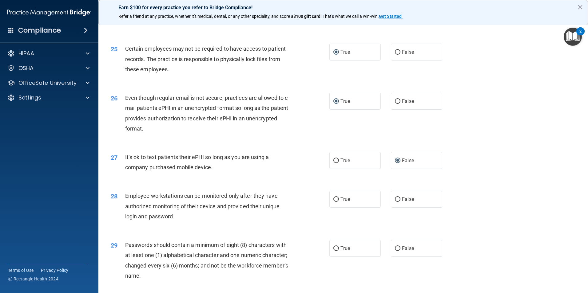
scroll to position [1168, 0]
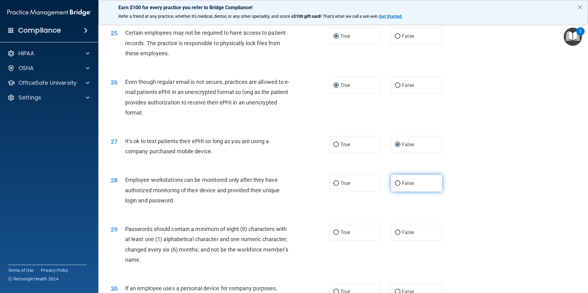
click at [395, 186] on input "False" at bounding box center [398, 183] width 6 height 5
radio input "true"
click at [334, 235] on input "True" at bounding box center [336, 232] width 6 height 5
radio input "true"
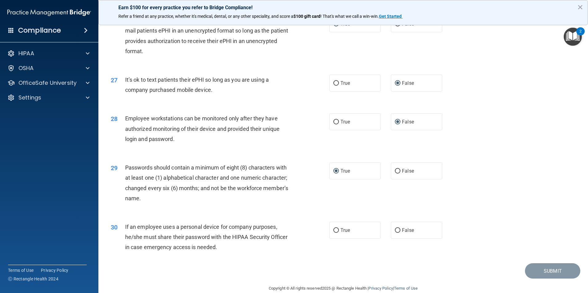
scroll to position [1250, 0]
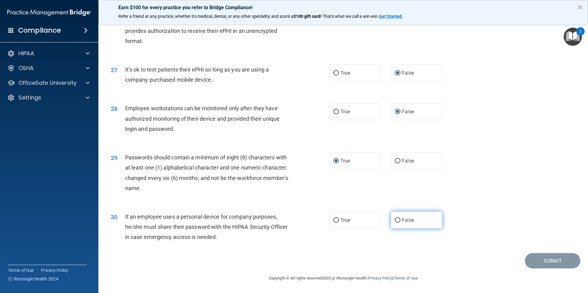
click at [395, 219] on input "False" at bounding box center [398, 220] width 6 height 5
radio input "true"
click at [528, 258] on button "Submit" at bounding box center [552, 261] width 55 height 16
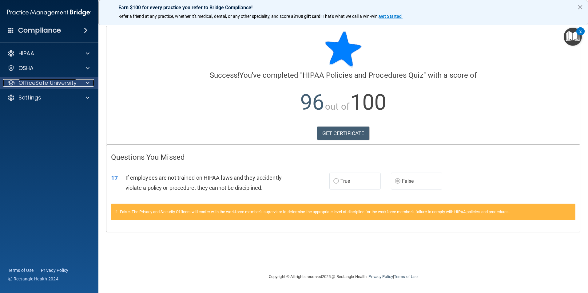
click at [64, 83] on p "OfficeSafe University" at bounding box center [47, 82] width 58 height 7
click at [63, 82] on p "OfficeSafe University" at bounding box center [47, 82] width 58 height 7
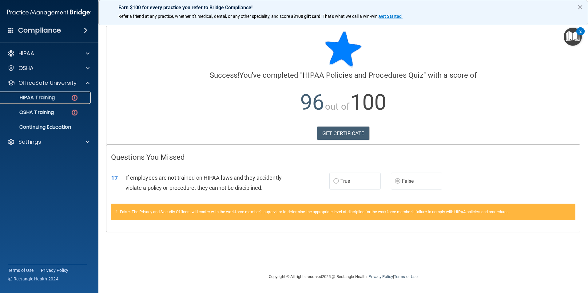
click at [49, 95] on p "HIPAA Training" at bounding box center [29, 98] width 51 height 6
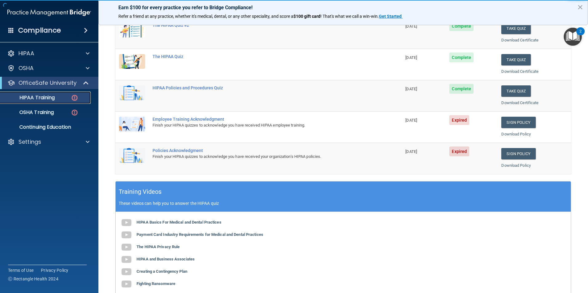
scroll to position [92, 0]
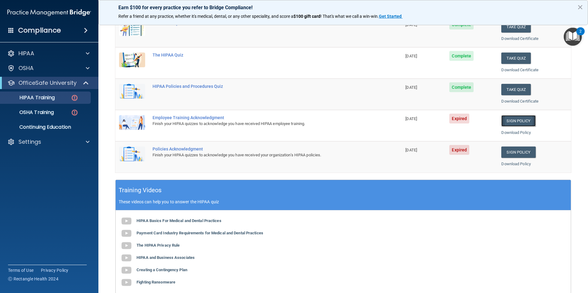
click at [508, 119] on link "Sign Policy" at bounding box center [518, 120] width 34 height 11
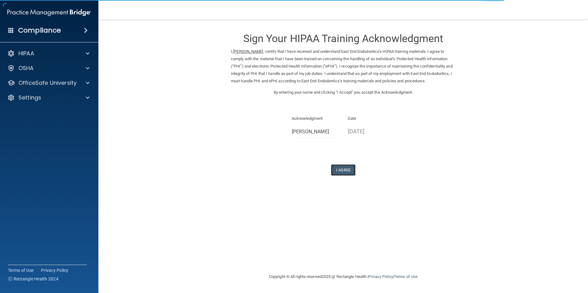
click at [344, 176] on button "I Agree" at bounding box center [343, 169] width 25 height 11
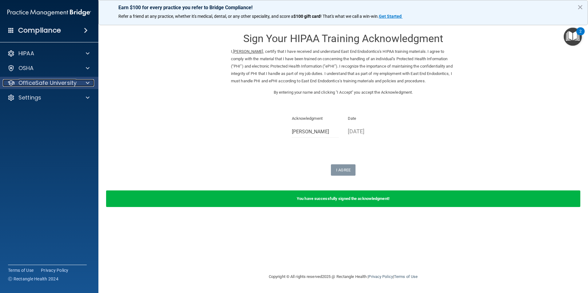
click at [89, 82] on span at bounding box center [88, 82] width 4 height 7
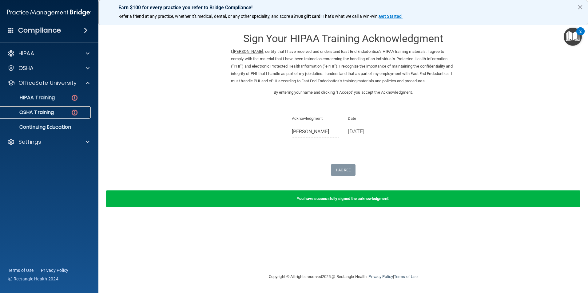
click at [53, 112] on p "OSHA Training" at bounding box center [29, 112] width 50 height 6
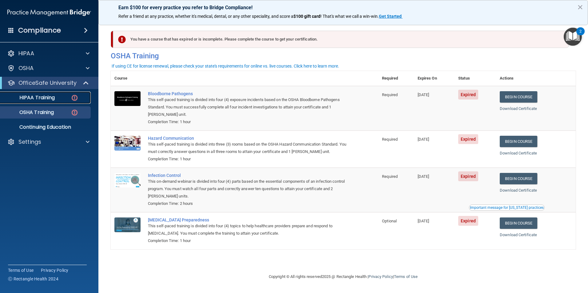
click at [48, 97] on p "HIPAA Training" at bounding box center [29, 98] width 51 height 6
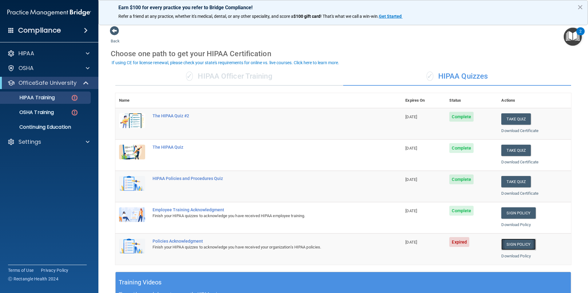
click at [506, 246] on link "Sign Policy" at bounding box center [518, 244] width 34 height 11
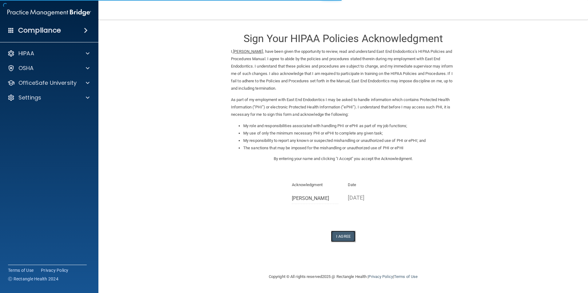
click at [346, 238] on button "I Agree" at bounding box center [343, 236] width 25 height 11
